Goal: Navigation & Orientation: Find specific page/section

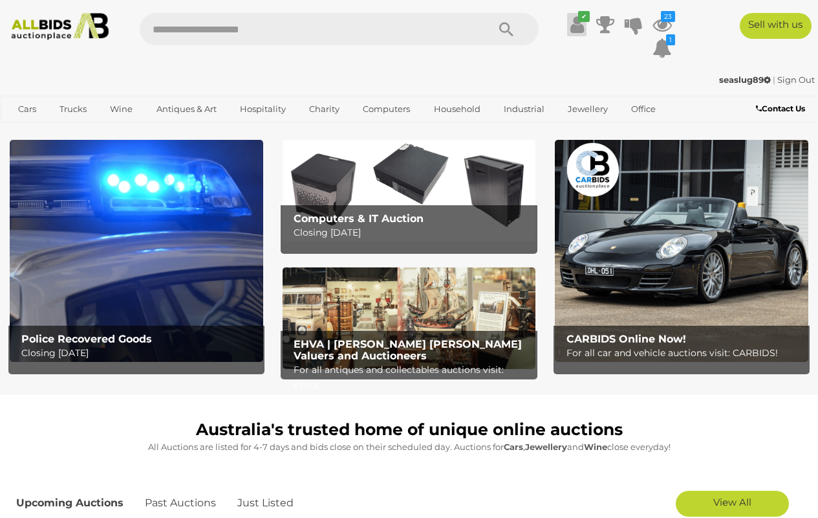
click at [574, 16] on icon at bounding box center [578, 24] width 14 height 23
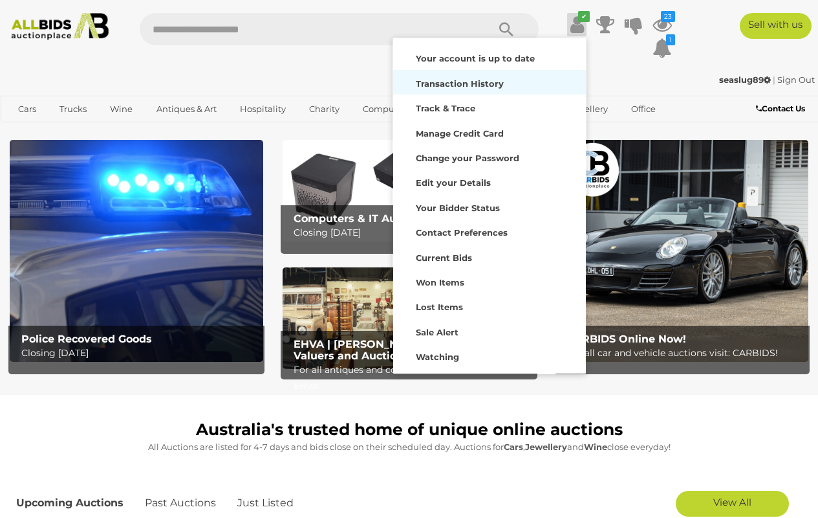
click at [481, 87] on strong "Transaction History" at bounding box center [460, 83] width 88 height 10
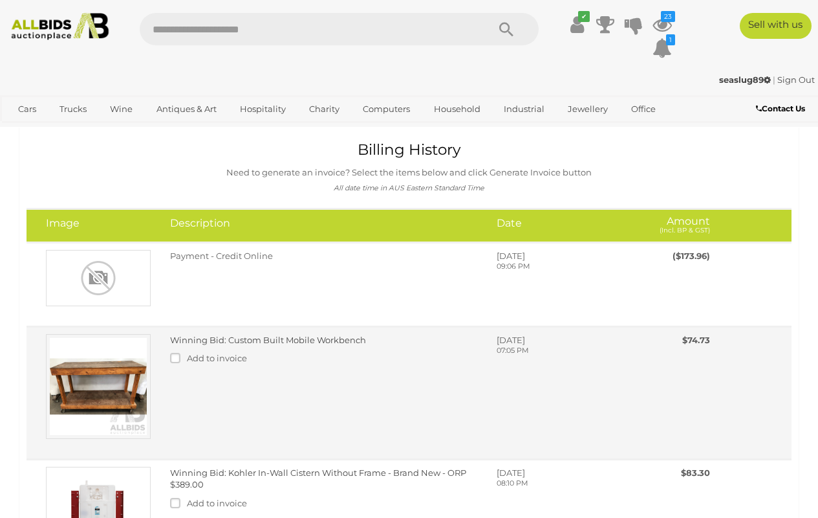
click at [73, 387] on img at bounding box center [98, 386] width 105 height 105
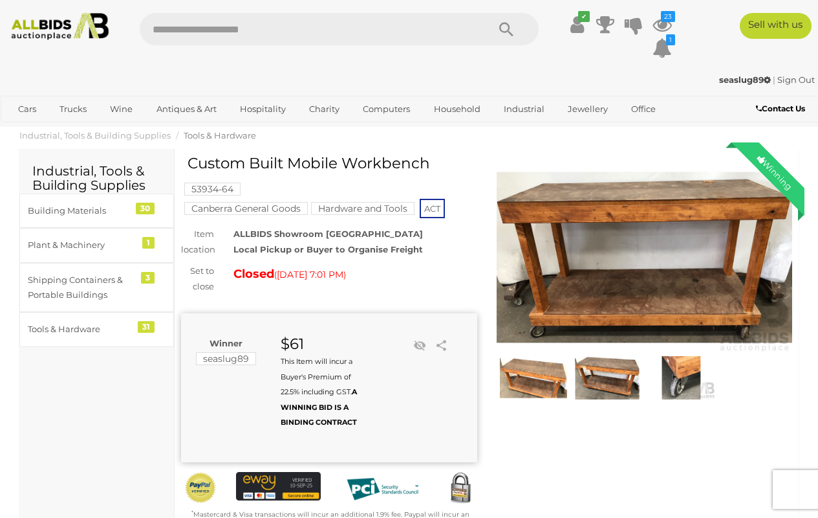
click at [675, 372] on img at bounding box center [681, 377] width 67 height 43
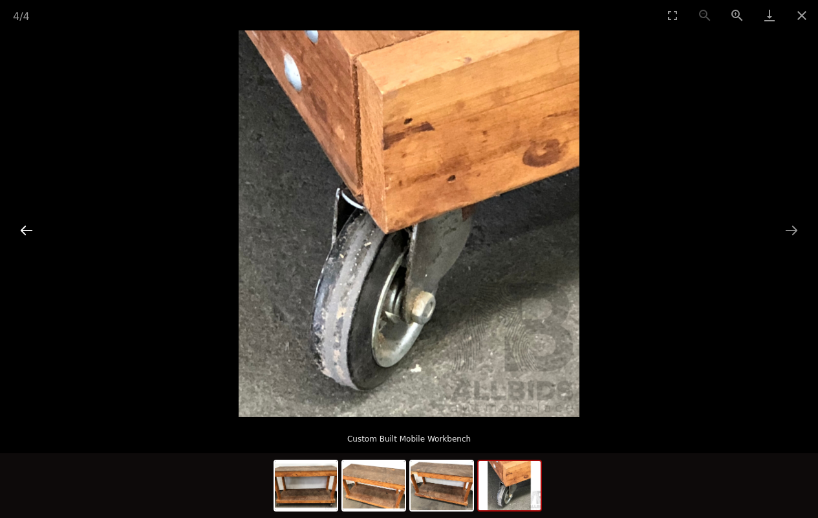
click at [21, 232] on button "Previous slide" at bounding box center [26, 229] width 27 height 25
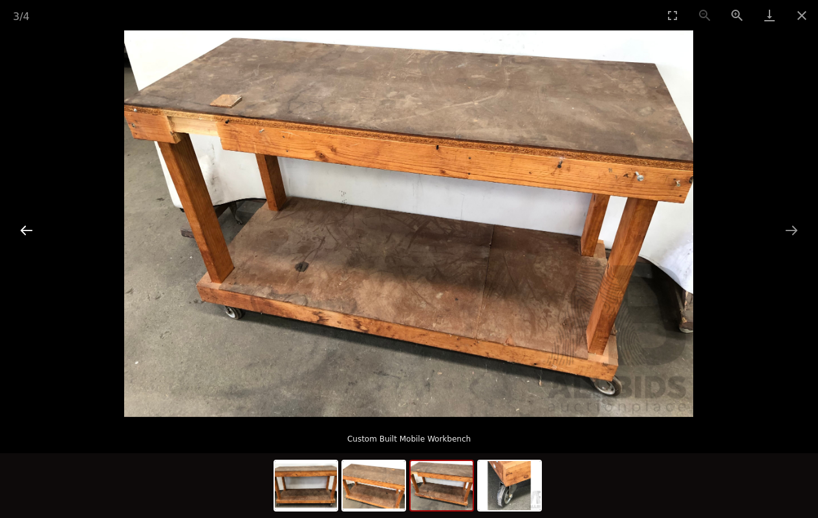
click at [21, 232] on button "Previous slide" at bounding box center [26, 229] width 27 height 25
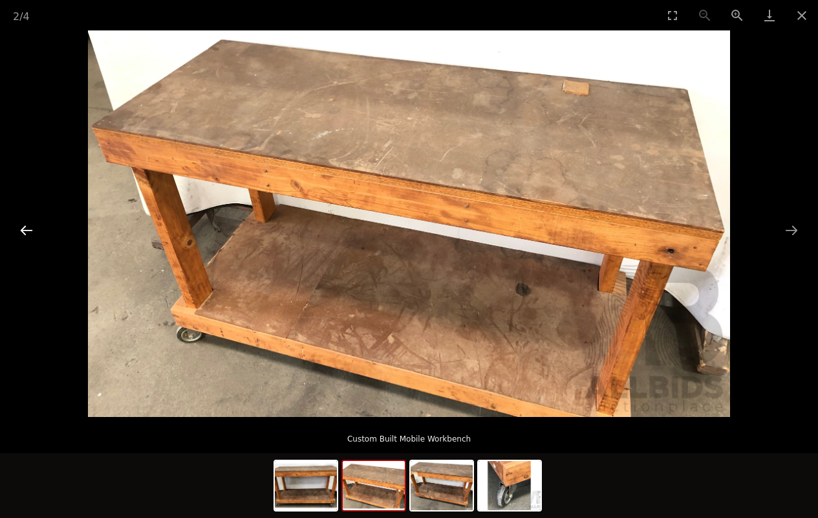
click at [21, 232] on button "Previous slide" at bounding box center [26, 229] width 27 height 25
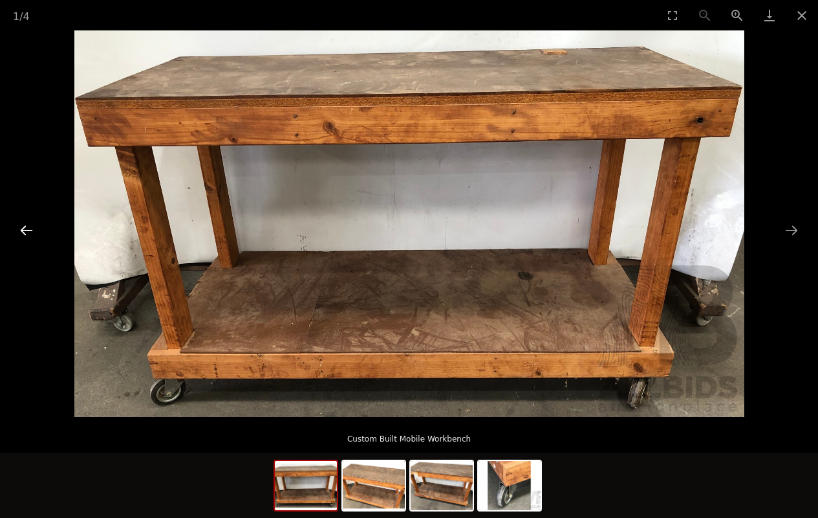
click at [21, 232] on button "Previous slide" at bounding box center [26, 229] width 27 height 25
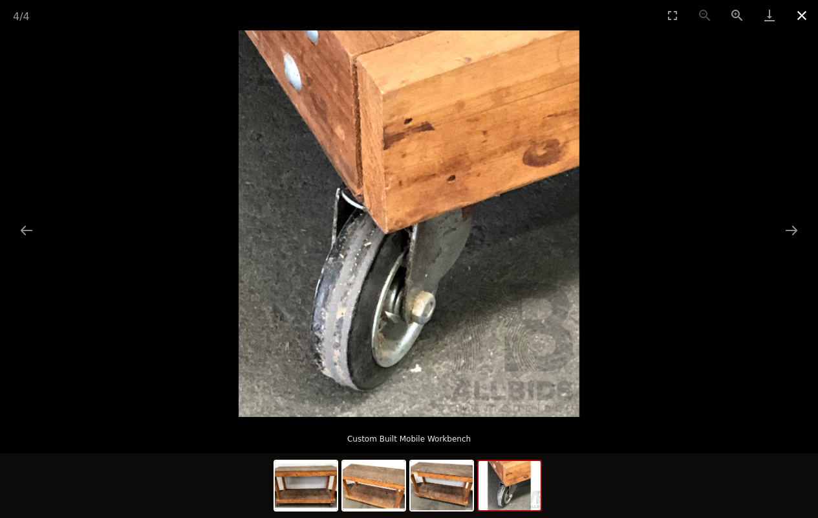
click at [800, 11] on button "Close gallery" at bounding box center [802, 15] width 32 height 30
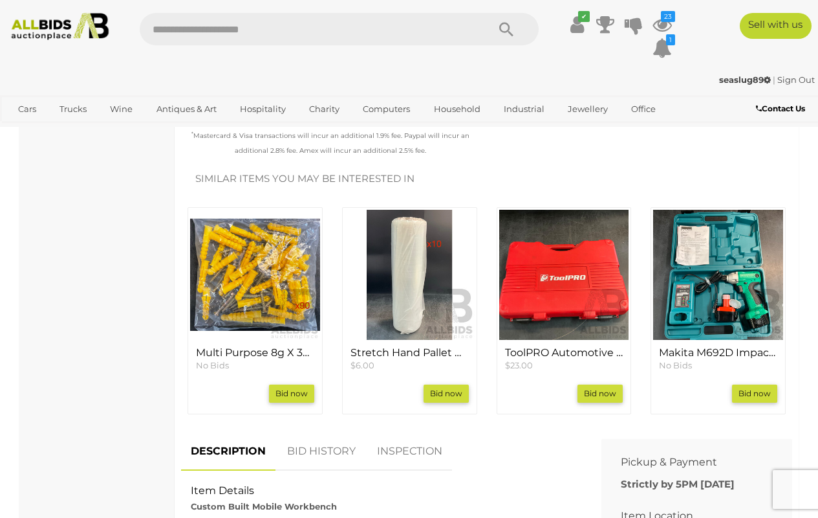
scroll to position [381, 0]
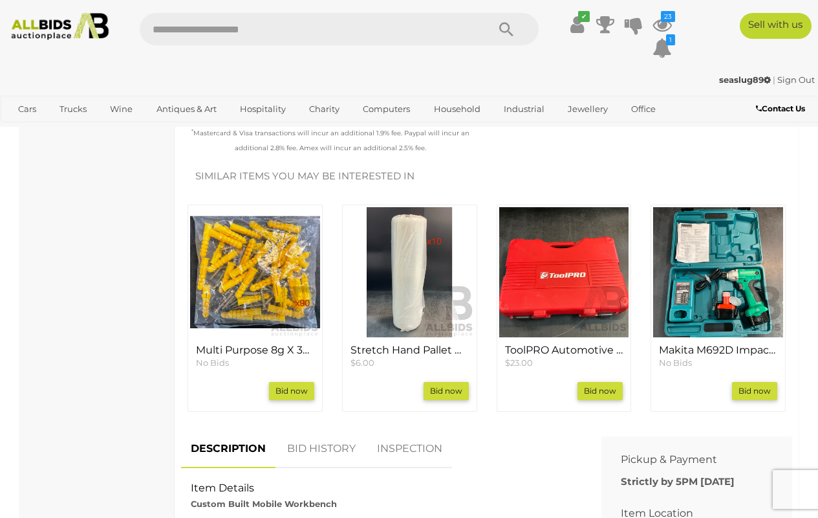
click at [548, 281] on img at bounding box center [564, 272] width 130 height 130
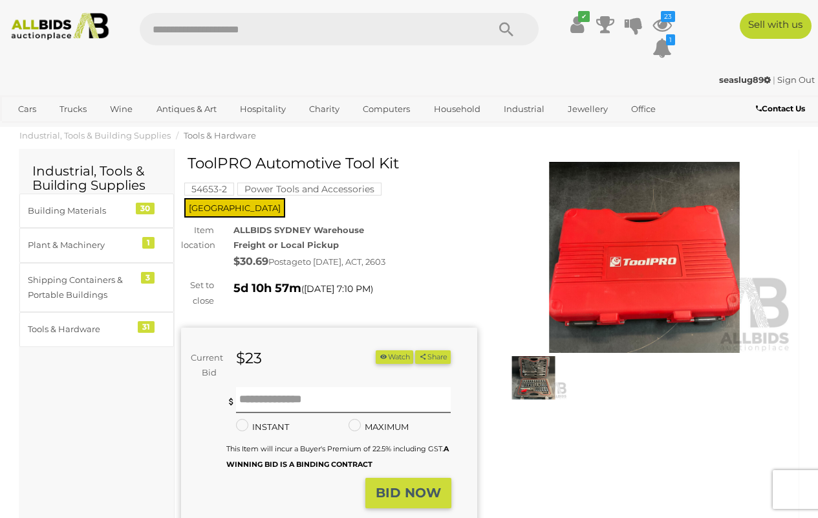
click at [529, 388] on img at bounding box center [533, 377] width 67 height 43
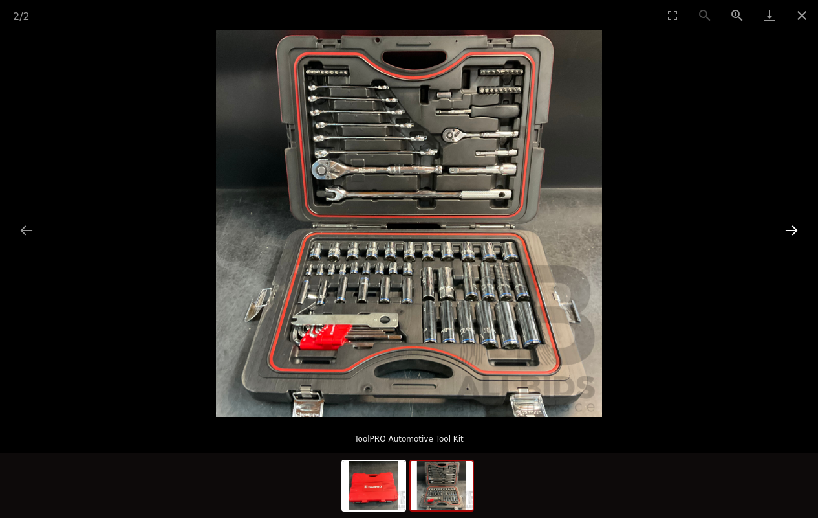
click at [787, 232] on button "Next slide" at bounding box center [791, 229] width 27 height 25
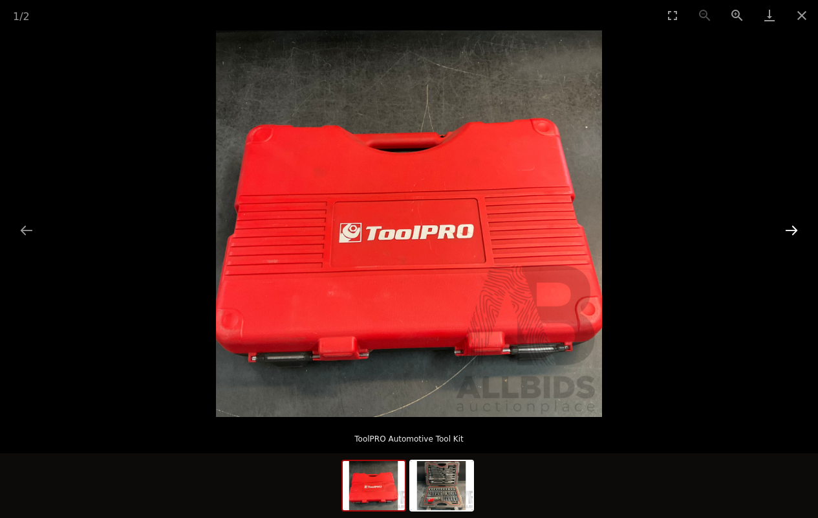
click at [795, 235] on button "Next slide" at bounding box center [791, 229] width 27 height 25
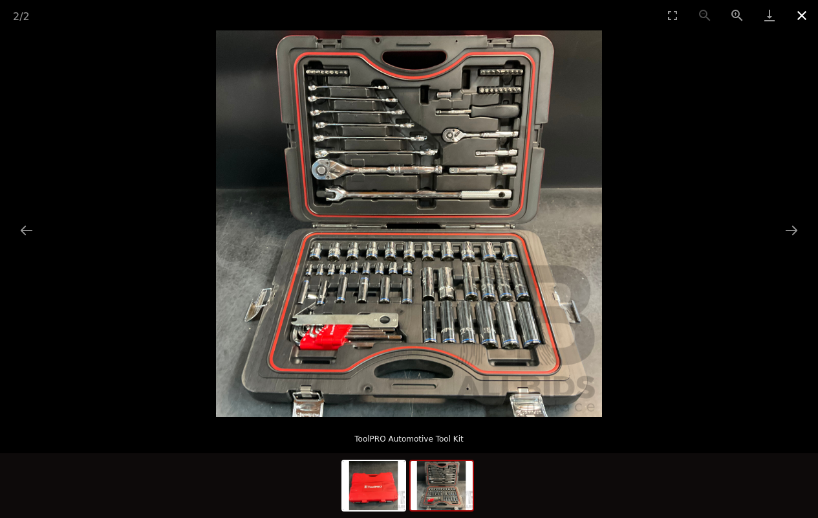
click at [794, 21] on button "Close gallery" at bounding box center [802, 15] width 32 height 30
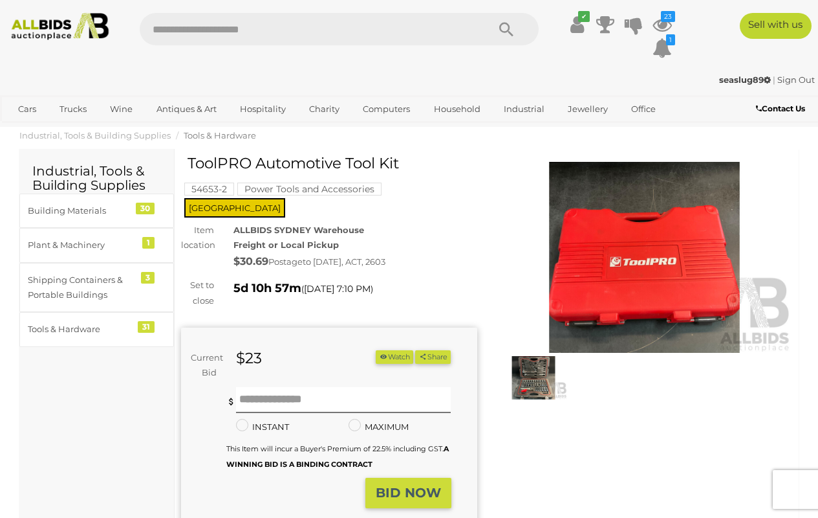
click at [272, 186] on mark "Power Tools and Accessories" at bounding box center [309, 188] width 144 height 13
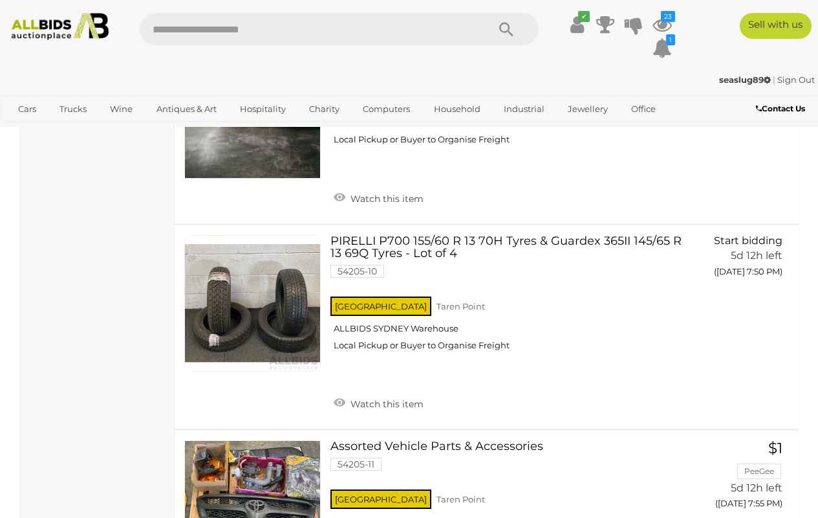
scroll to position [1916, 0]
